Goal: Transaction & Acquisition: Purchase product/service

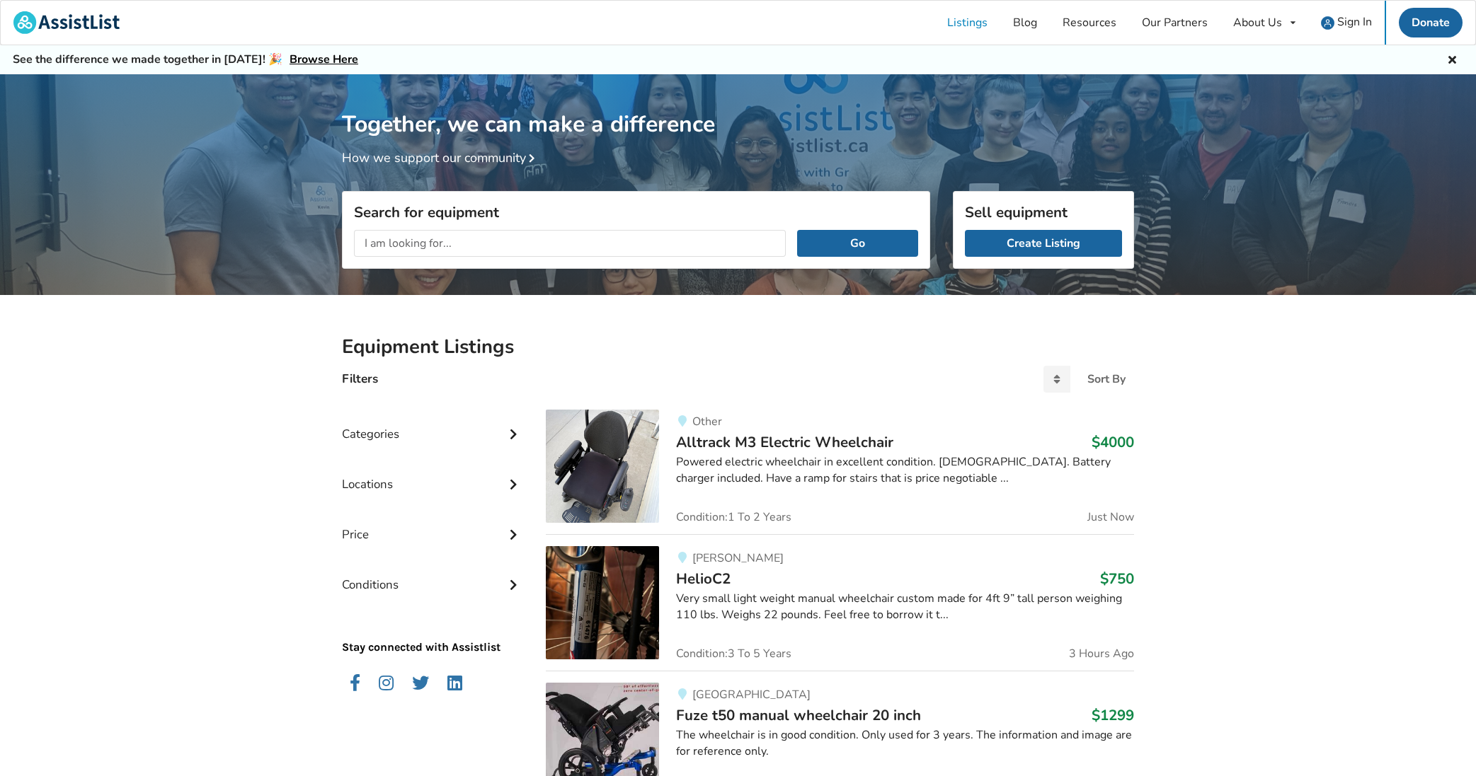
click at [512, 431] on icon at bounding box center [513, 433] width 14 height 12
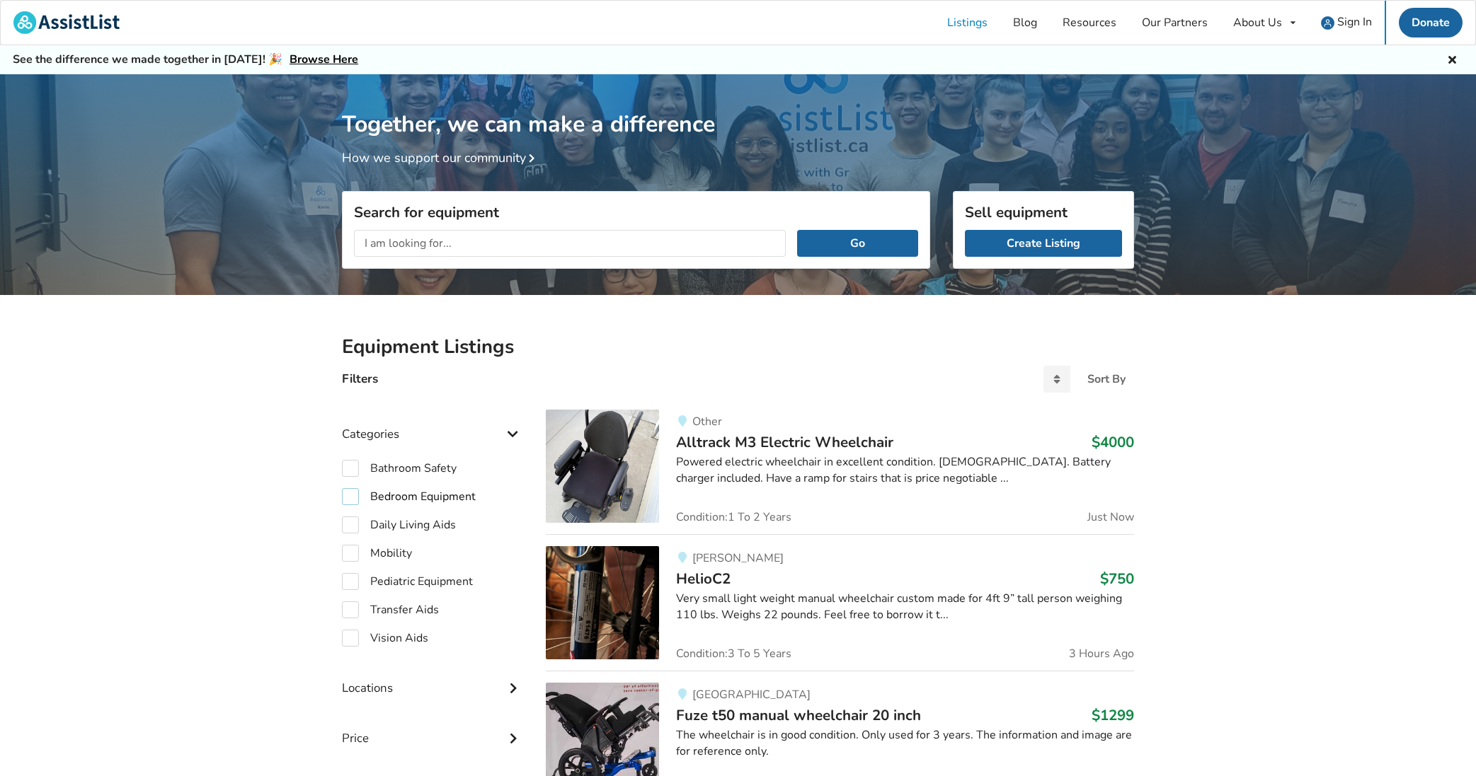
click at [361, 496] on label "Bedroom Equipment" at bounding box center [409, 496] width 134 height 17
checkbox input "true"
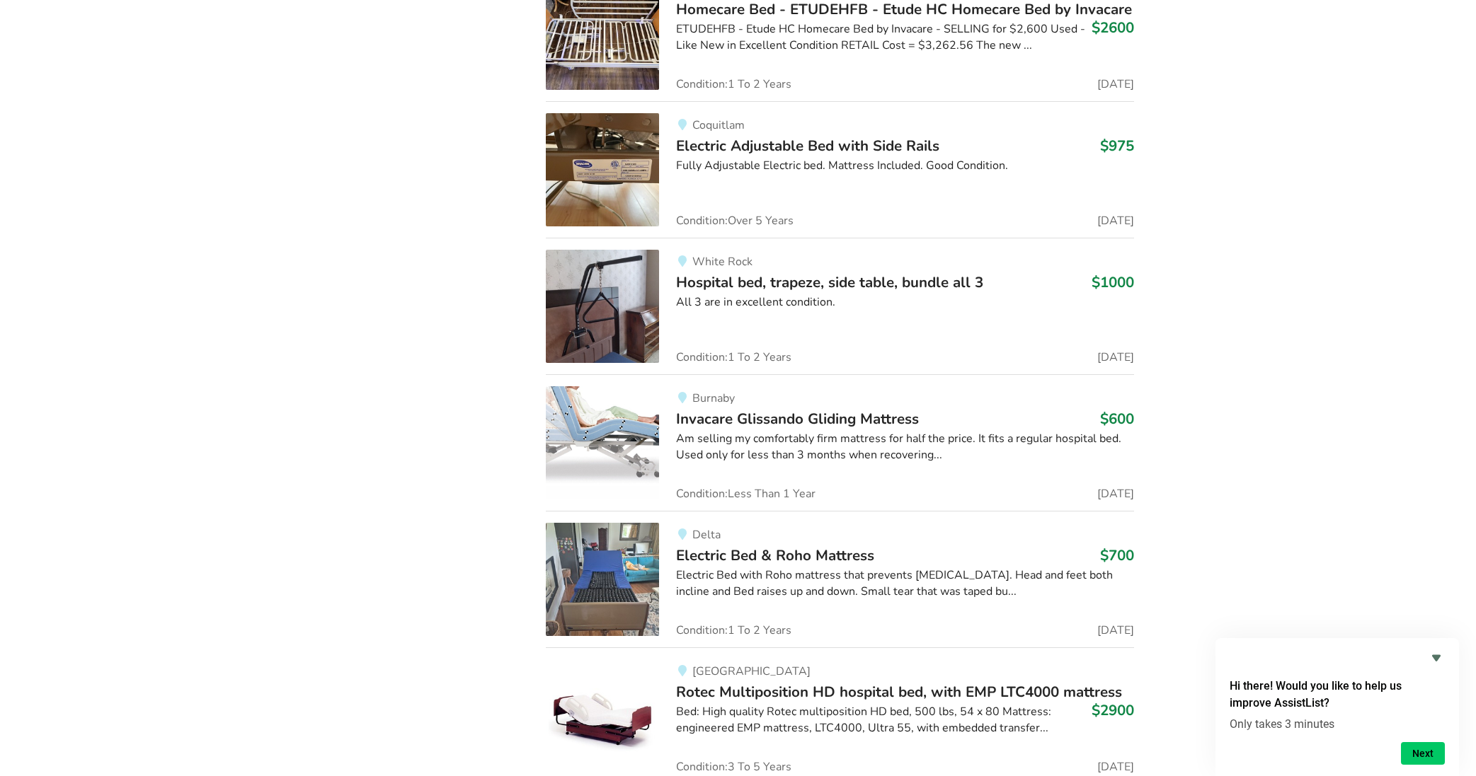
scroll to position [5132, 0]
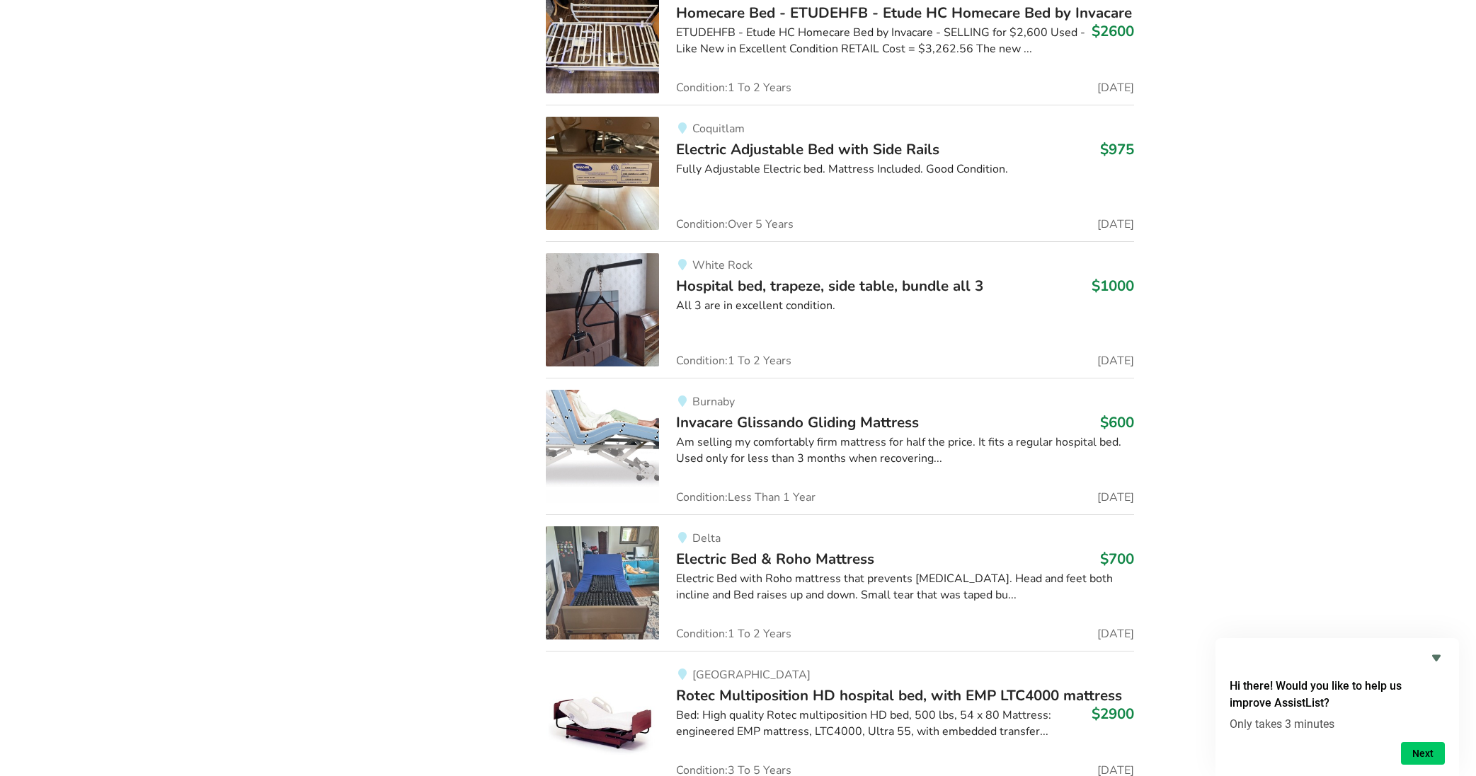
click at [710, 276] on span "Hospital bed, trapeze, side table, bundle all 3" at bounding box center [829, 286] width 307 height 20
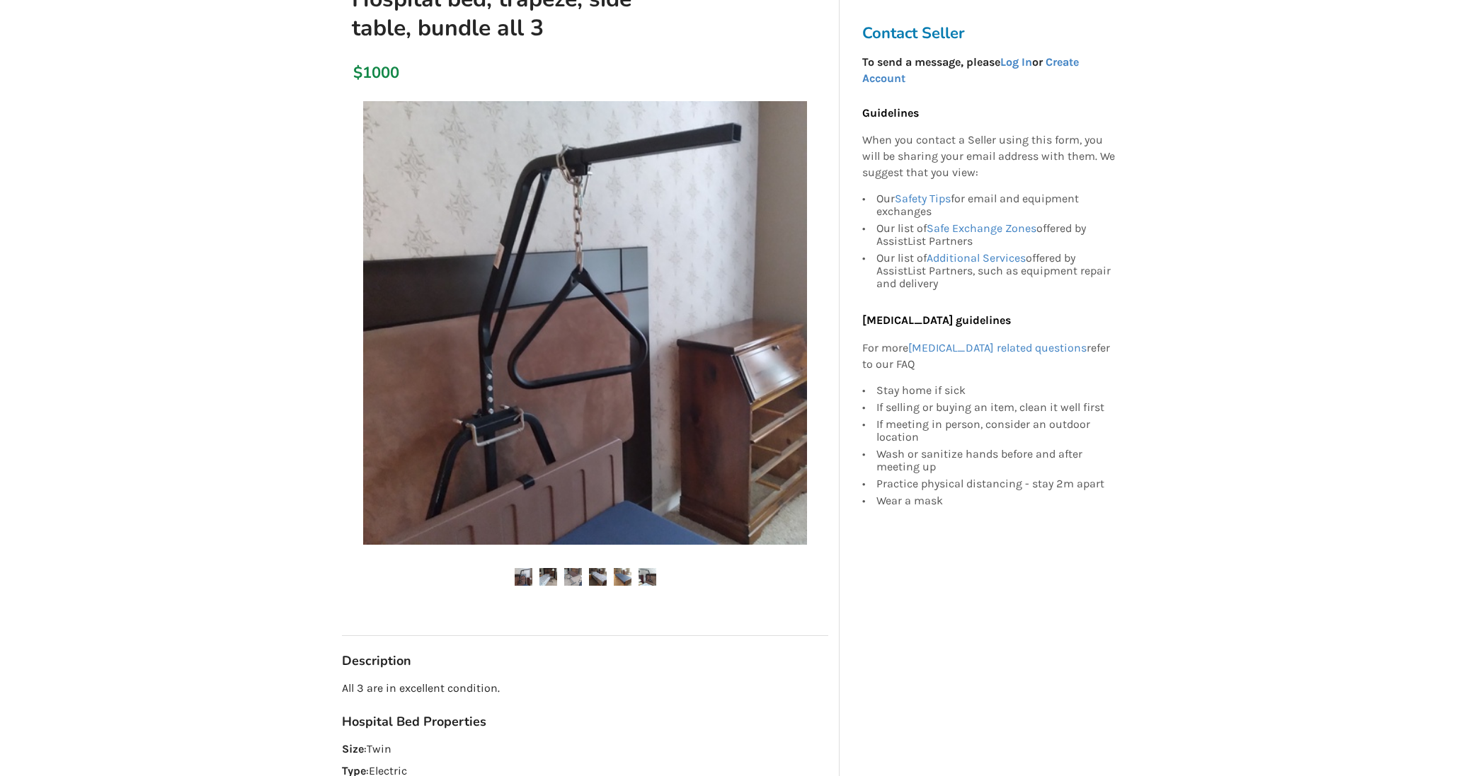
scroll to position [188, 0]
click at [545, 574] on img at bounding box center [548, 576] width 18 height 18
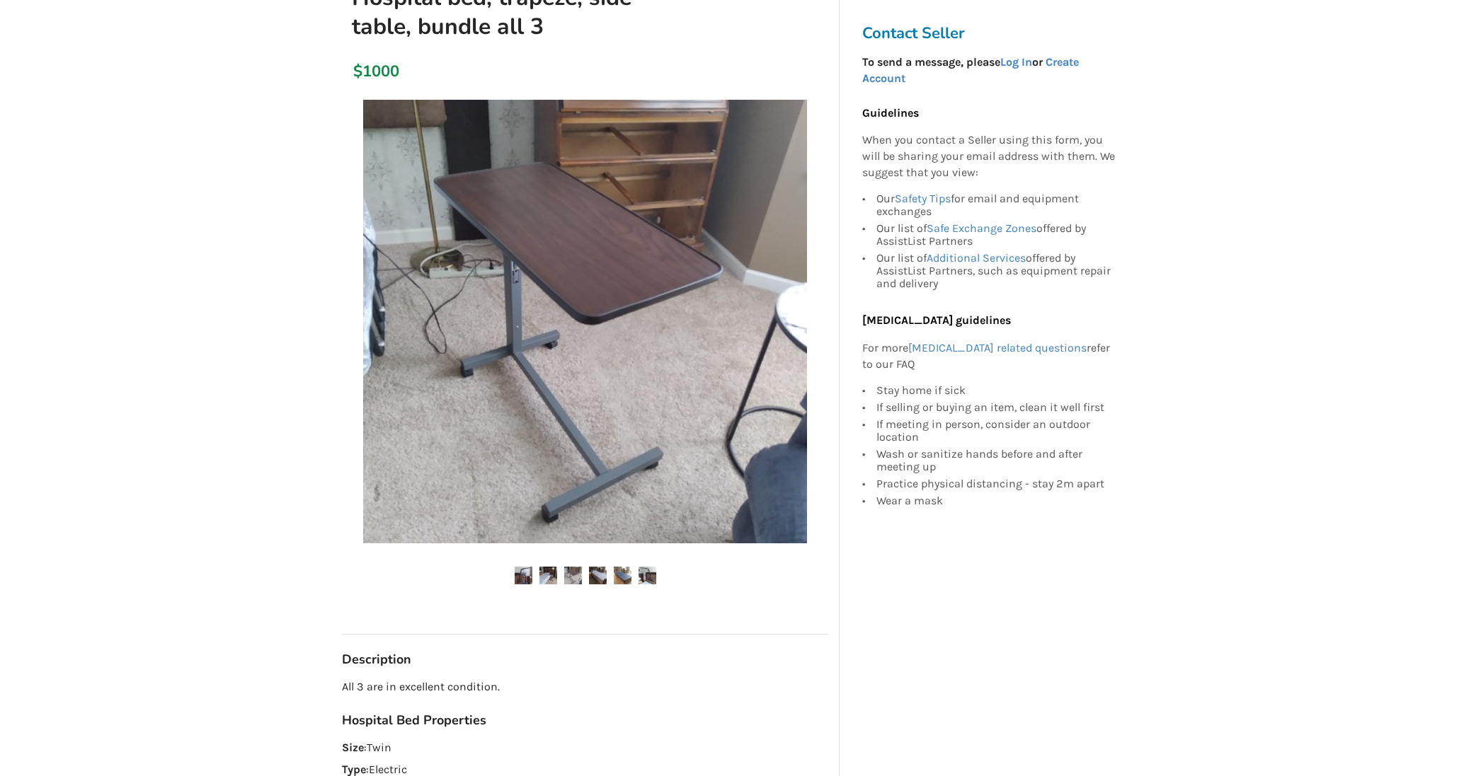
click at [582, 575] on ul at bounding box center [585, 576] width 486 height 19
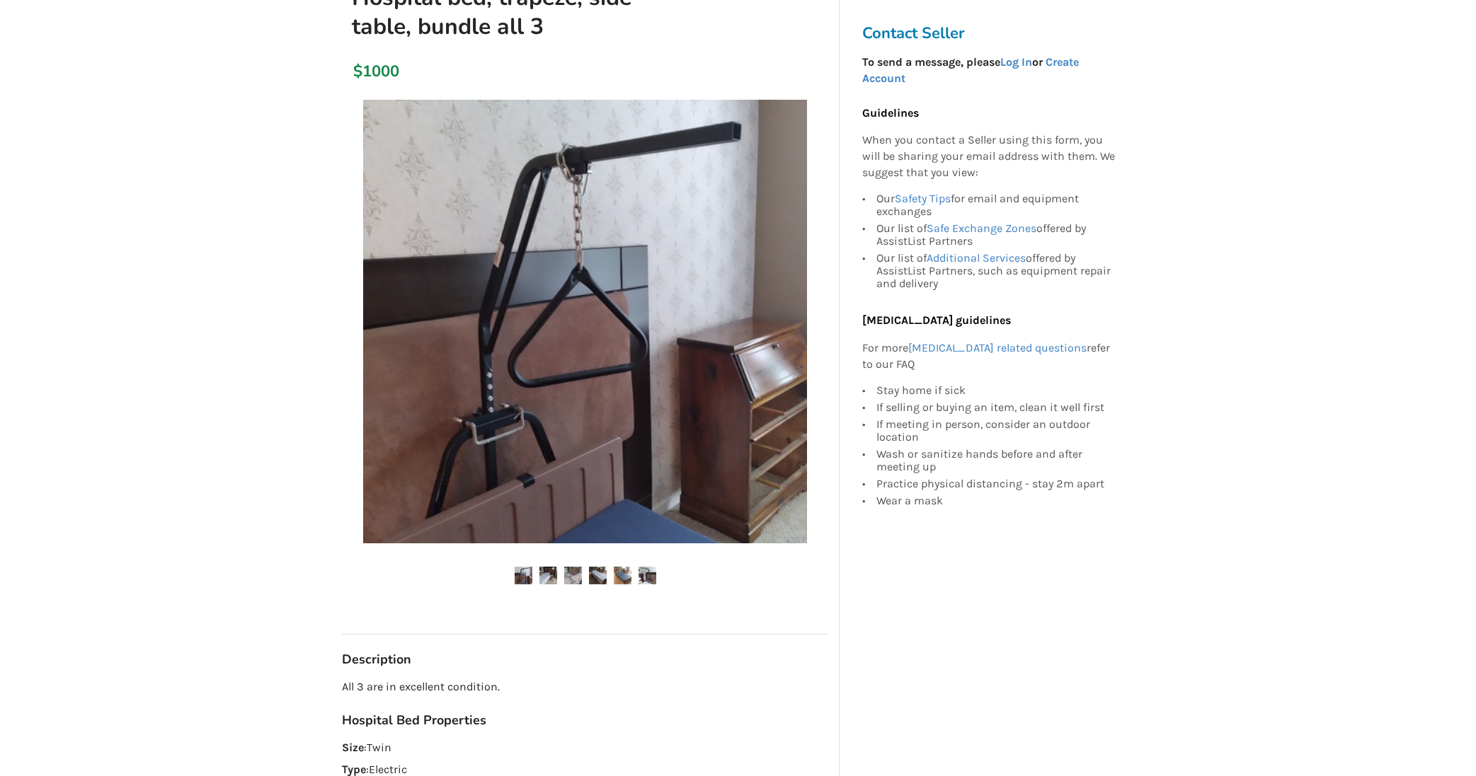
click at [651, 575] on img at bounding box center [647, 576] width 18 height 18
click at [621, 575] on img at bounding box center [623, 576] width 18 height 18
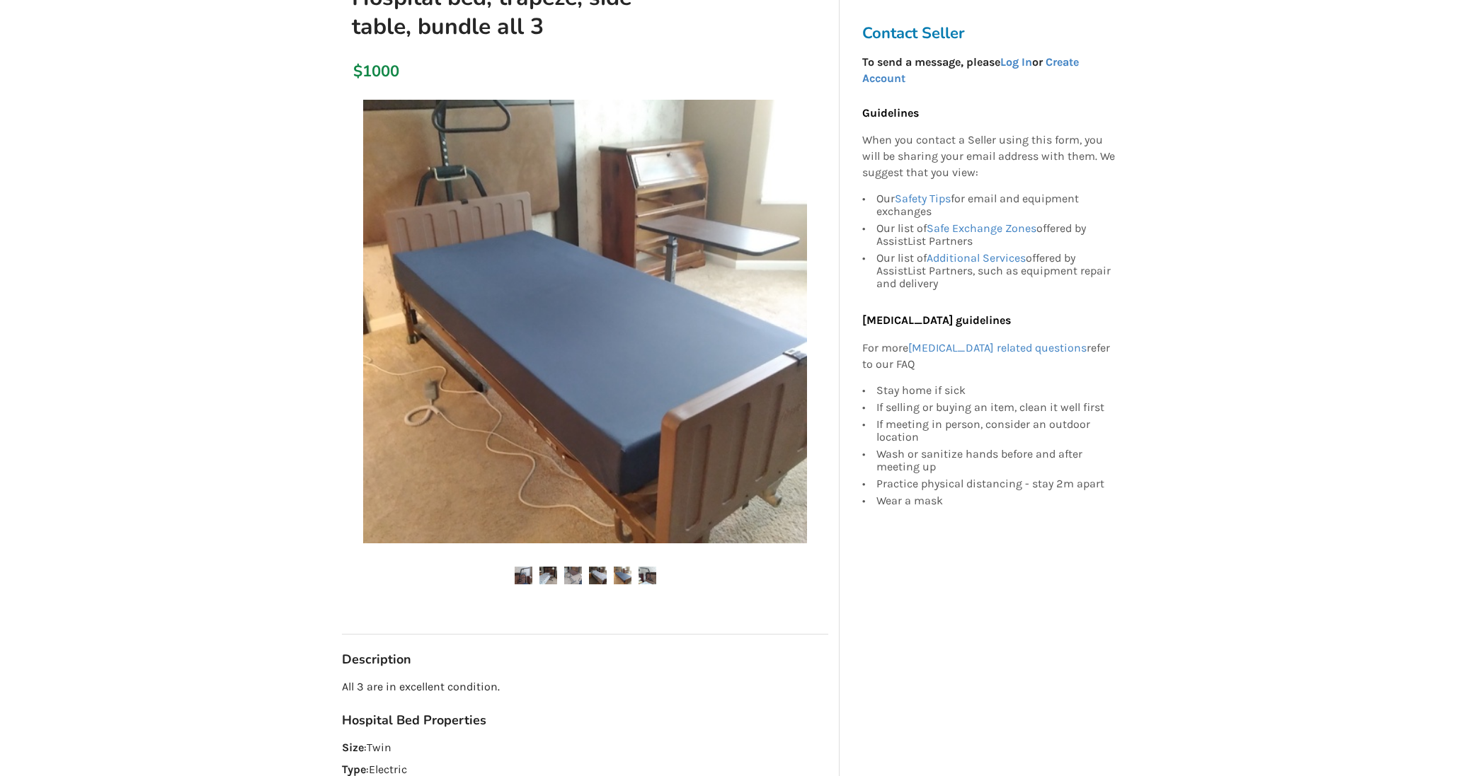
click at [599, 576] on img at bounding box center [598, 576] width 18 height 18
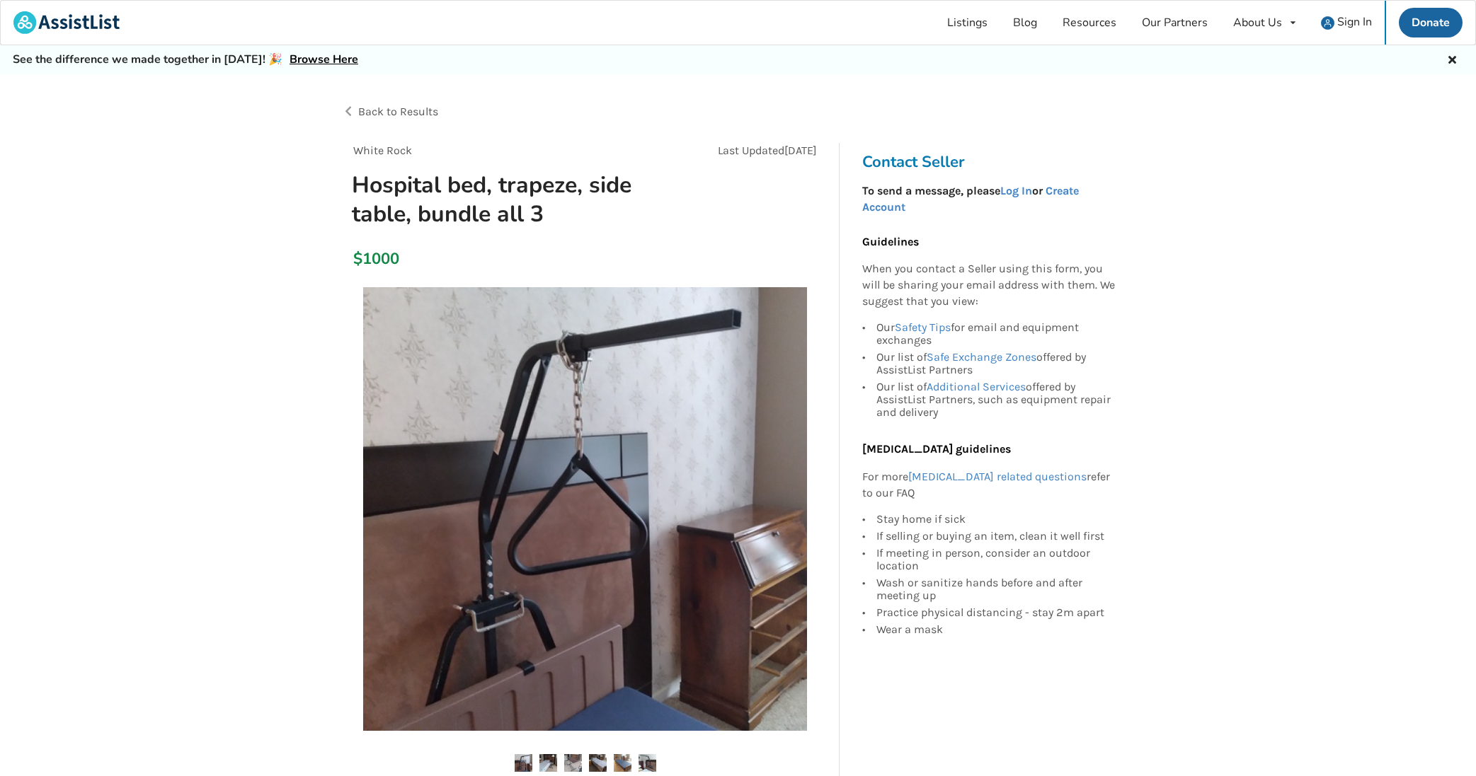
scroll to position [3, 0]
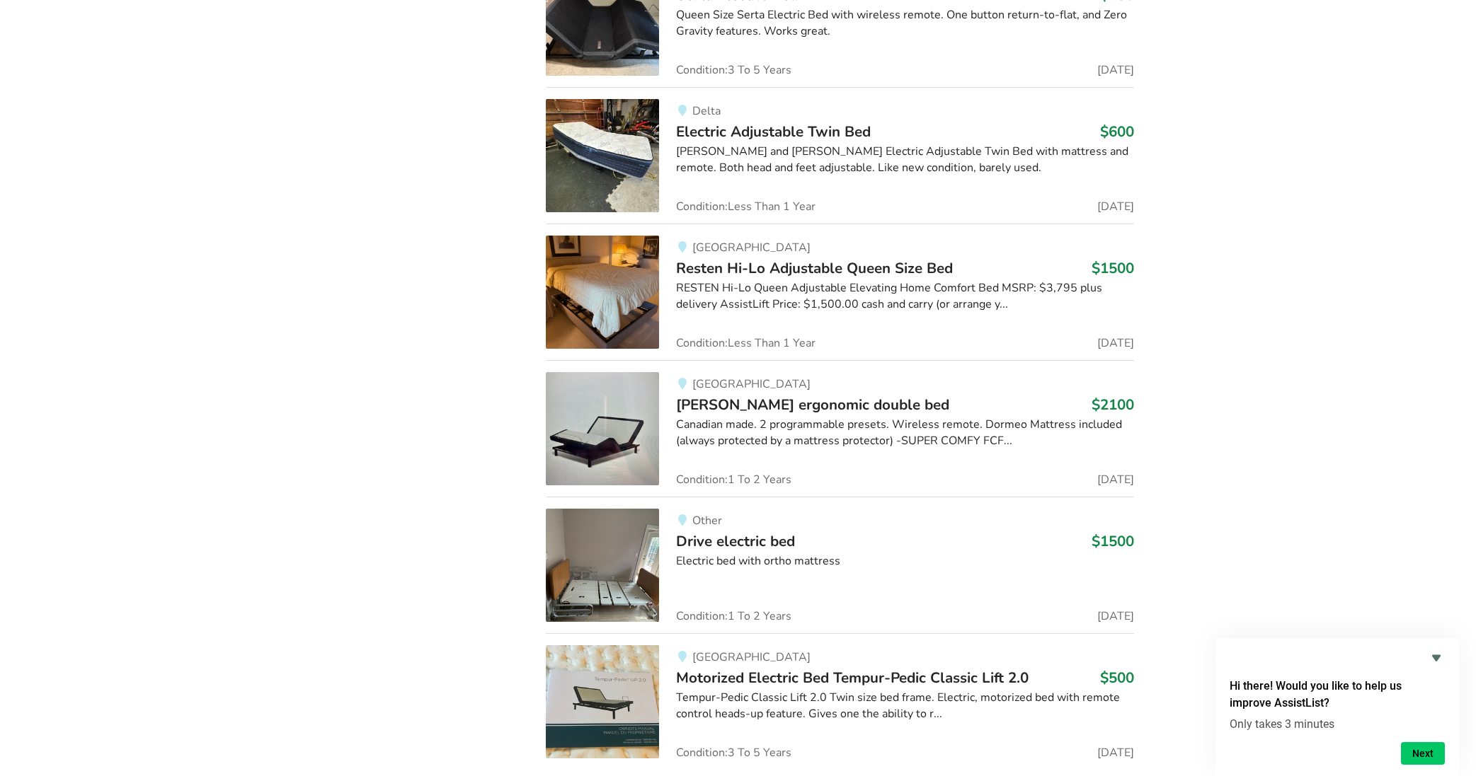
scroll to position [11912, 0]
